Goal: Navigation & Orientation: Understand site structure

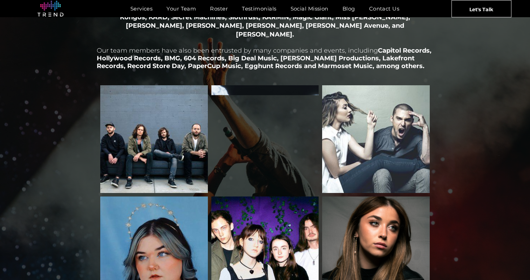
scroll to position [818, 0]
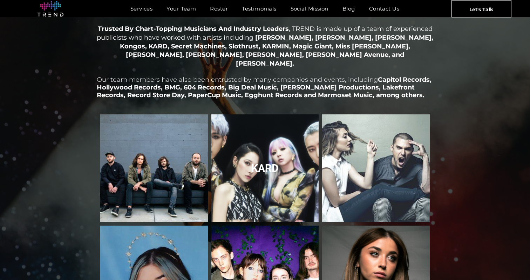
click at [284, 169] on link "KARD" at bounding box center [265, 168] width 114 height 114
click at [261, 151] on link "KARD" at bounding box center [265, 168] width 114 height 114
click at [283, 159] on link "KARD" at bounding box center [265, 168] width 114 height 114
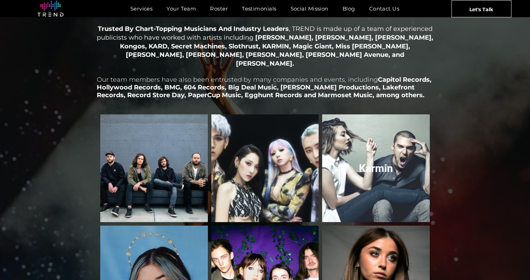
click at [362, 151] on link "Karmin" at bounding box center [376, 168] width 114 height 114
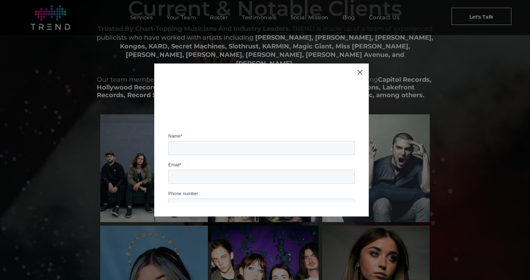
scroll to position [0, 0]
click at [363, 71] on div at bounding box center [359, 72] width 9 height 9
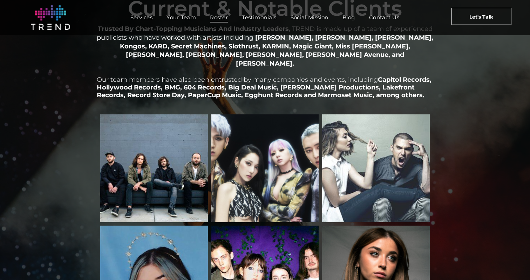
click at [215, 16] on span "Roster" at bounding box center [219, 17] width 18 height 10
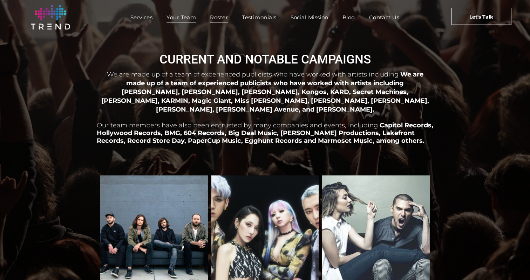
click at [182, 18] on span "Your Team" at bounding box center [181, 17] width 29 height 10
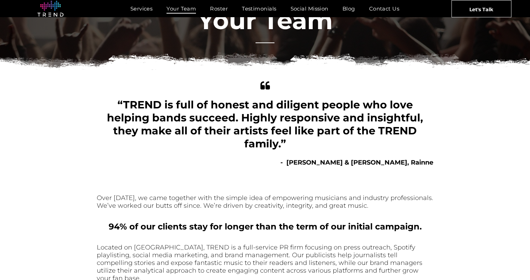
scroll to position [31, 0]
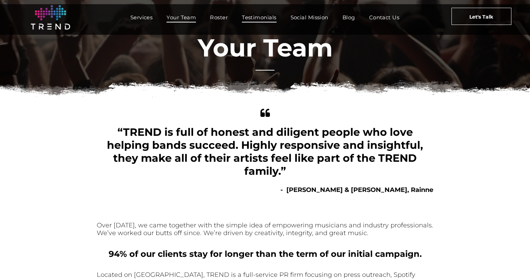
click at [259, 21] on span "Testimonials" at bounding box center [259, 17] width 34 height 10
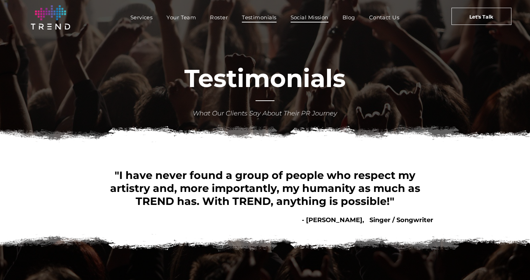
click at [306, 16] on span "Social Mission" at bounding box center [310, 17] width 38 height 10
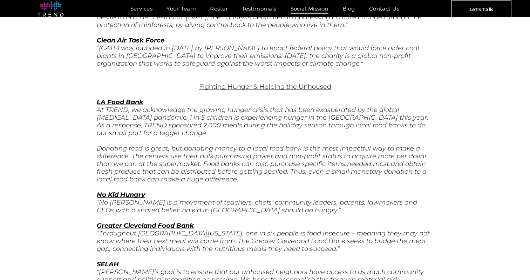
scroll to position [2398, 0]
